Goal: Task Accomplishment & Management: Complete application form

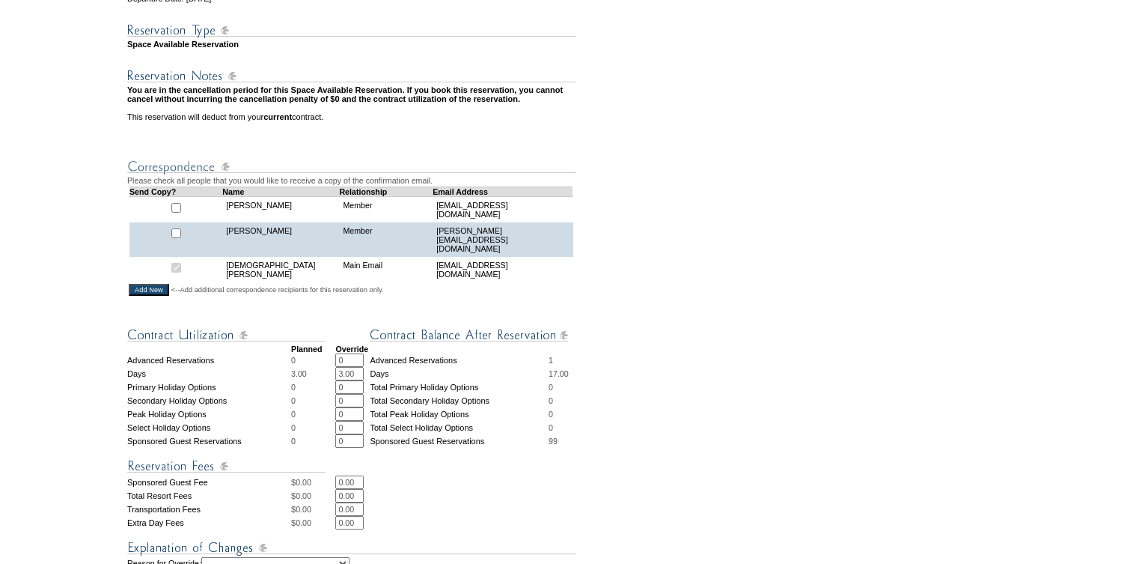
scroll to position [369, 0]
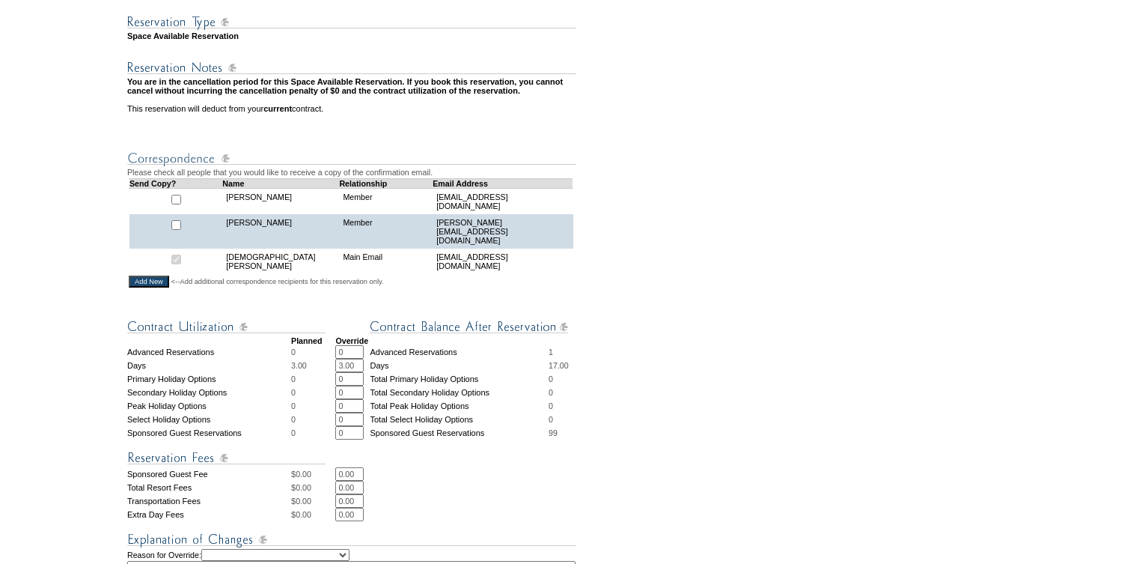
click at [346, 372] on input "3.00" at bounding box center [349, 365] width 28 height 13
type input "4.00"
click at [710, 299] on form "29:54 Your temporary hold expires in: 30 minutes Cancel Hold Return to Temporar…" at bounding box center [574, 245] width 1148 height 1229
click at [360, 494] on input "0.00" at bounding box center [349, 487] width 28 height 13
type input "0"
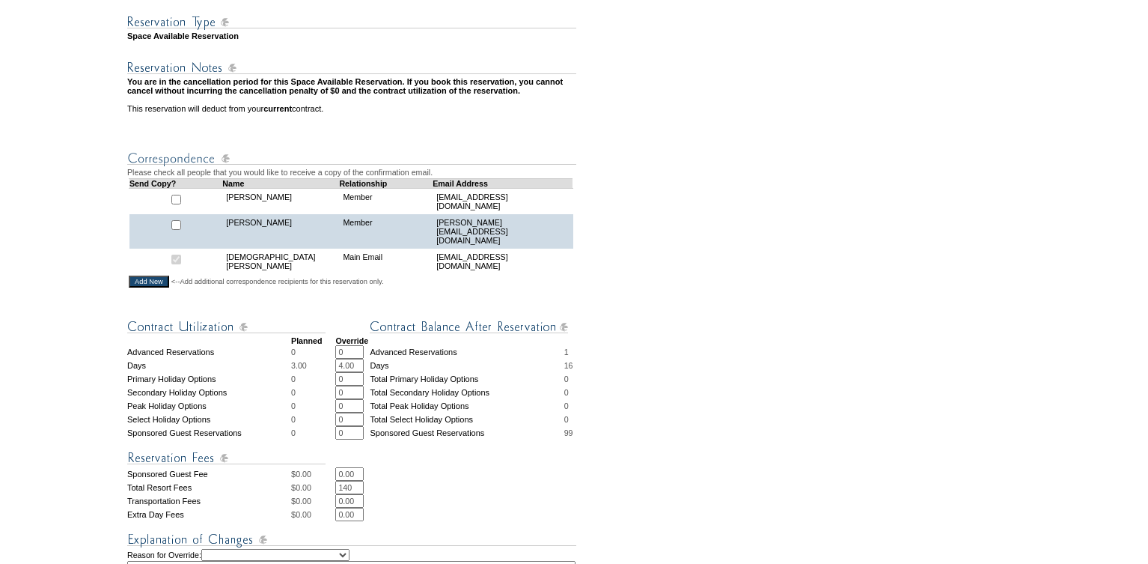
type input "140"
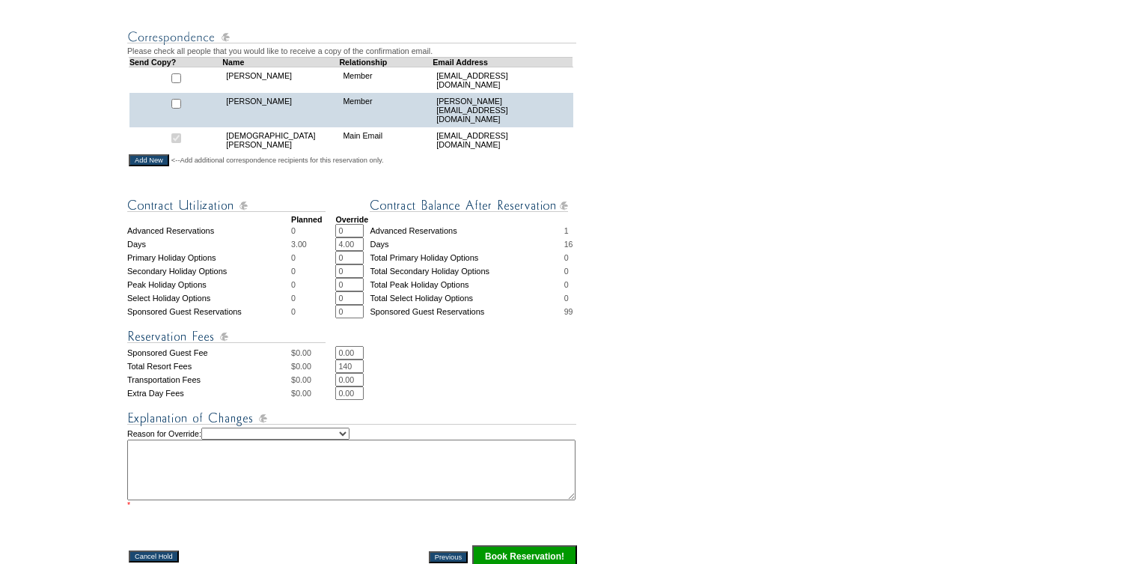
scroll to position [507, 0]
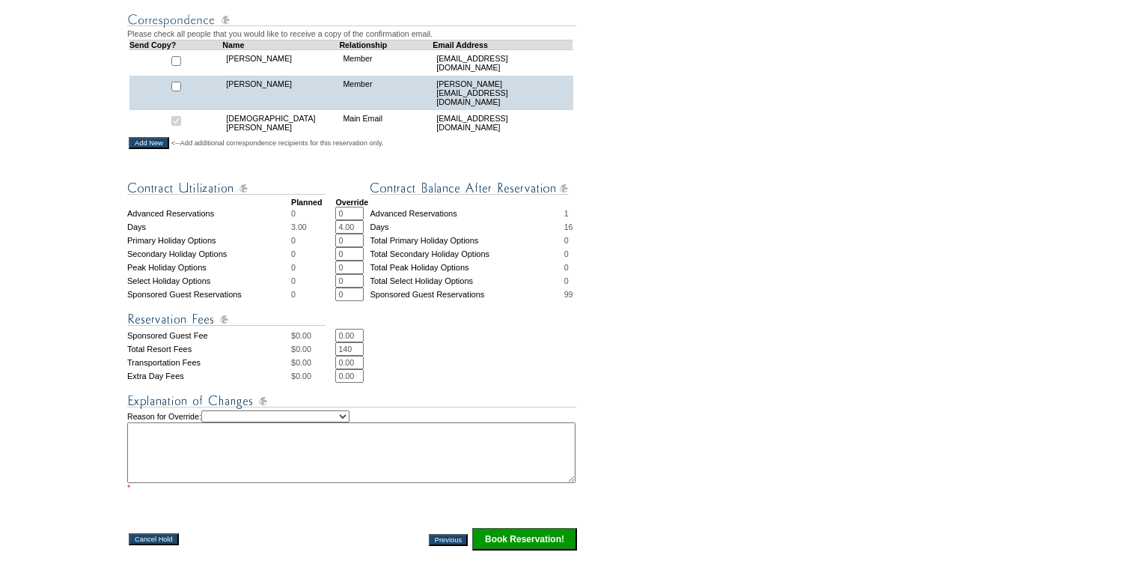
click at [350, 422] on select "Creating Continuous Stay Days Rebooked After Cancellation Editing Occupant Expe…" at bounding box center [275, 416] width 148 height 12
select select "1035"
click at [201, 451] on textarea at bounding box center [351, 452] width 448 height 61
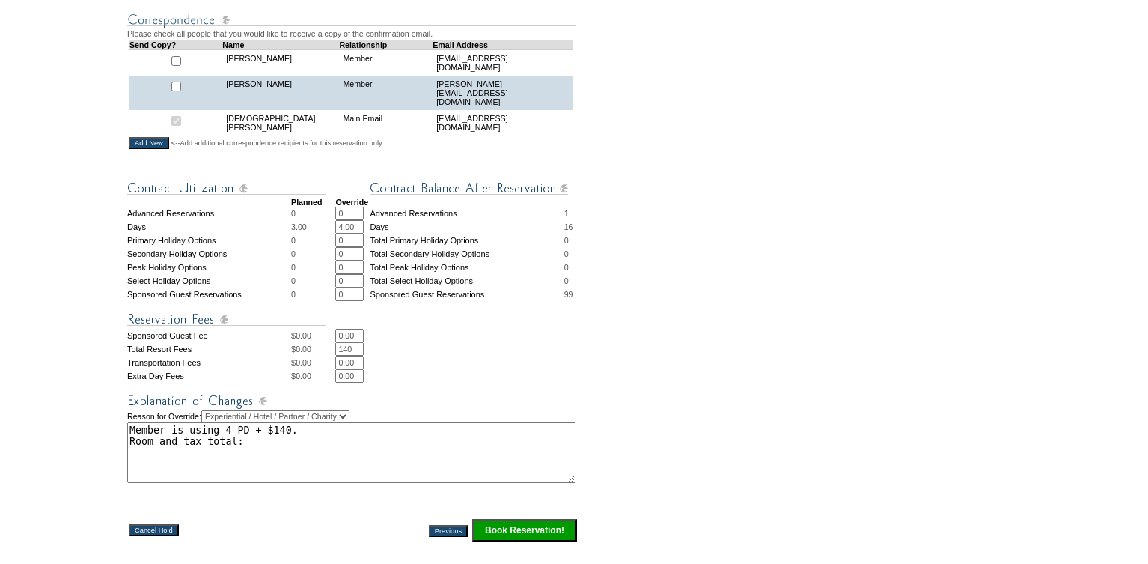
paste textarea "5,409.18"
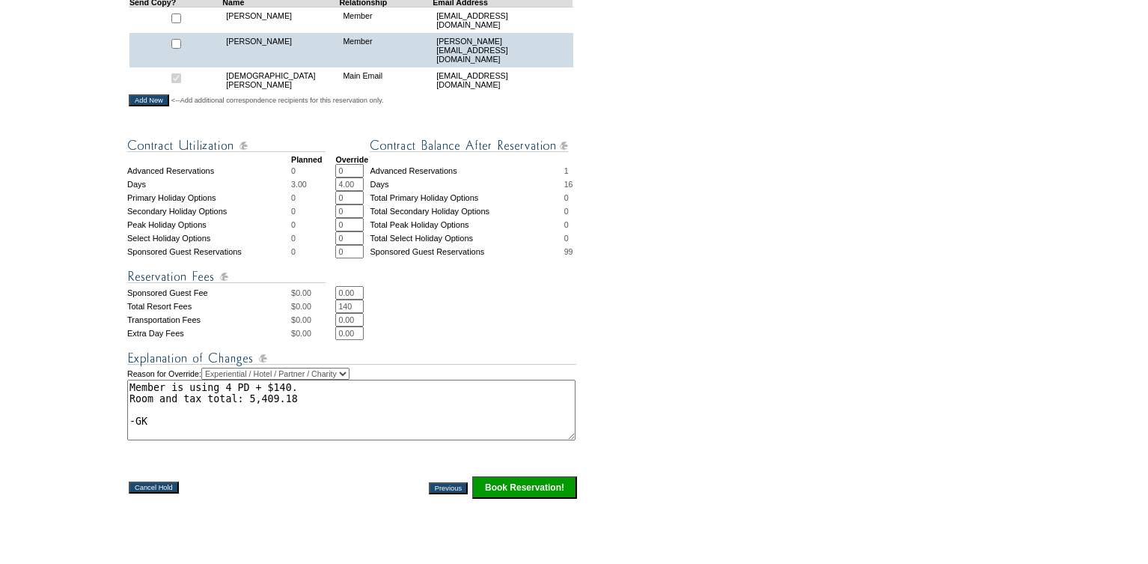
type textarea "Member is using 4 PD + $140. Room and tax total: 5,409.18 -GK"
click at [519, 498] on input "Book Reservation!" at bounding box center [524, 487] width 105 height 22
